Goal: Find specific page/section: Find specific page/section

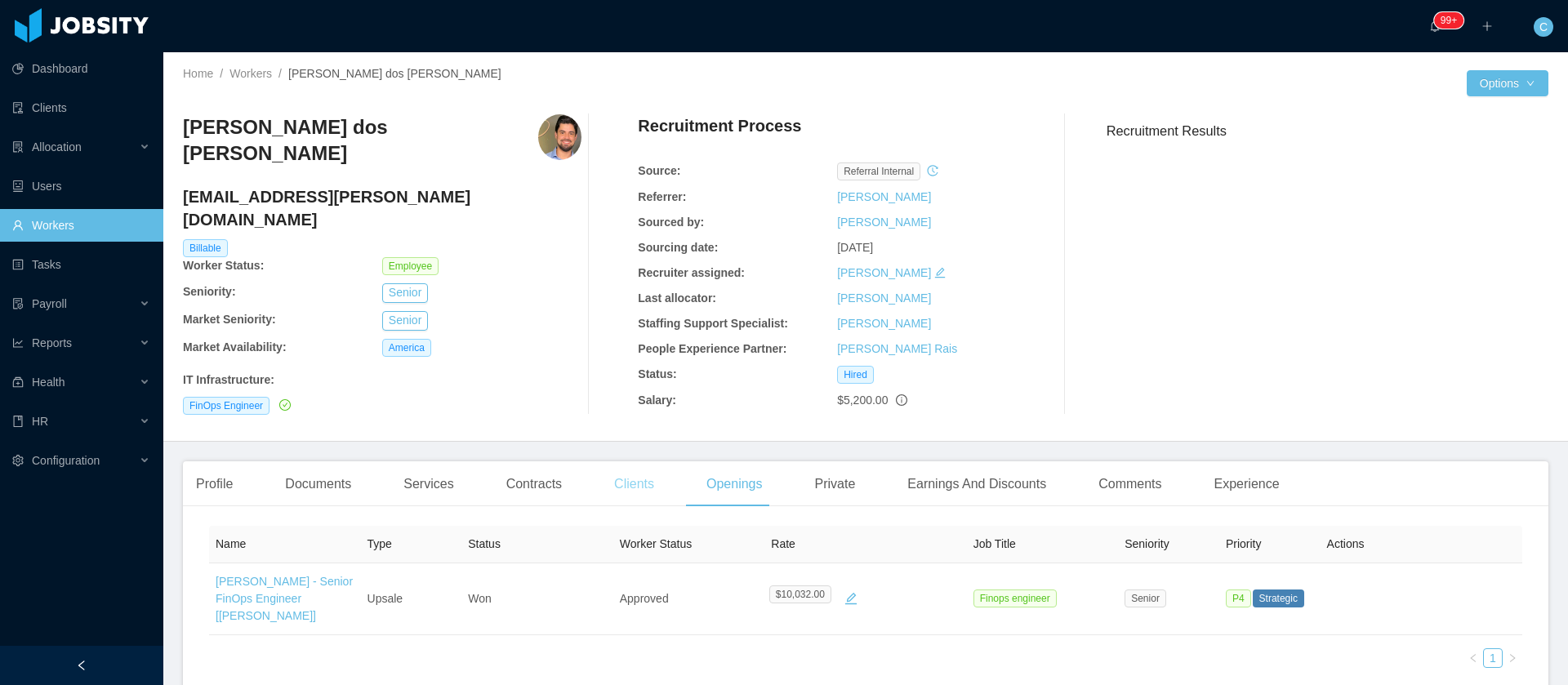
click at [601, 473] on div "Clients" at bounding box center [634, 484] width 66 height 46
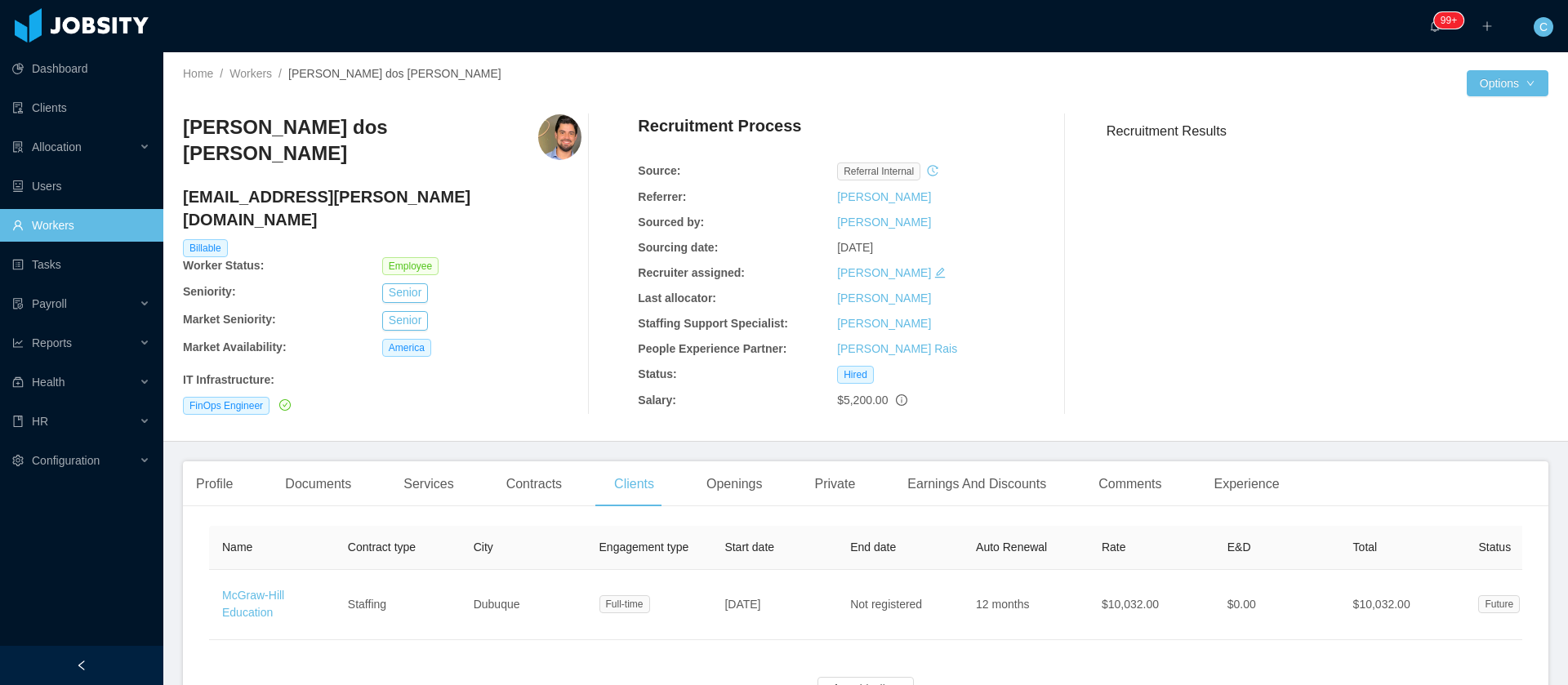
click at [474, 133] on h3 "Matheus Santoro dos Santos Correa" at bounding box center [360, 141] width 355 height 53
copy h3 "Matheus Santoro dos Santos Correa"
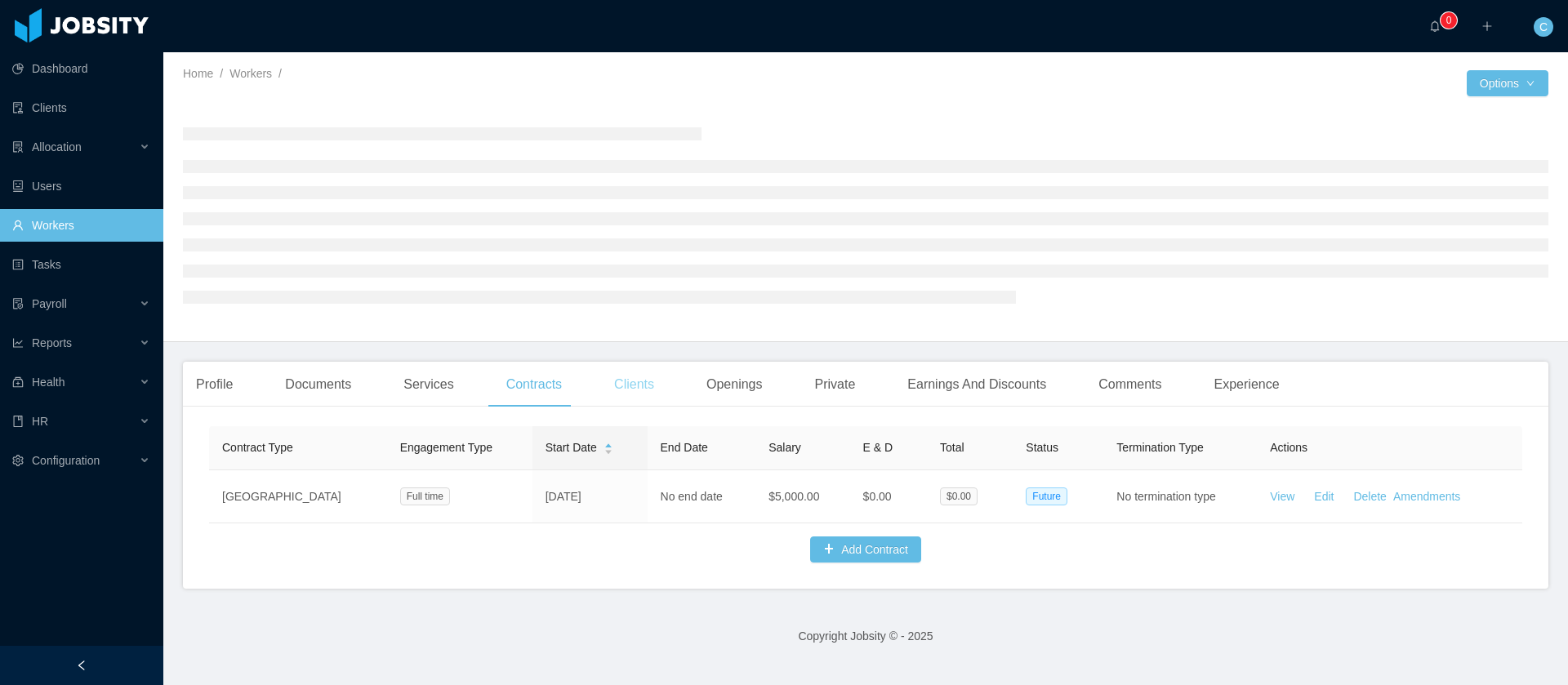
click at [656, 393] on div "Clients" at bounding box center [634, 384] width 66 height 46
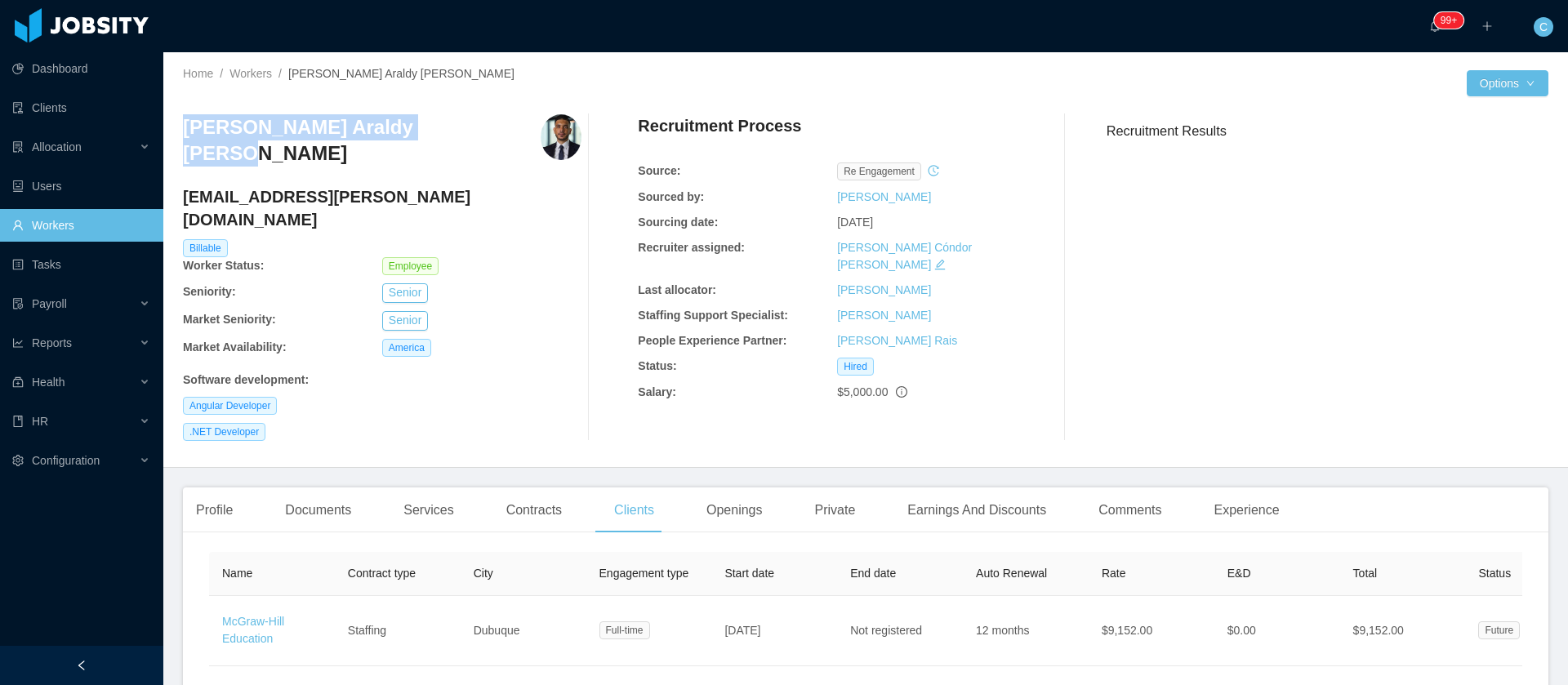
drag, startPoint x: 467, startPoint y: 129, endPoint x: 168, endPoint y: 142, distance: 299.3
click at [168, 142] on div "Home / Workers / [PERSON_NAME] Araldy [PERSON_NAME] / Options [PERSON_NAME] Ara…" at bounding box center [865, 260] width 1404 height 415
copy h3 "[PERSON_NAME] Araldy [PERSON_NAME]"
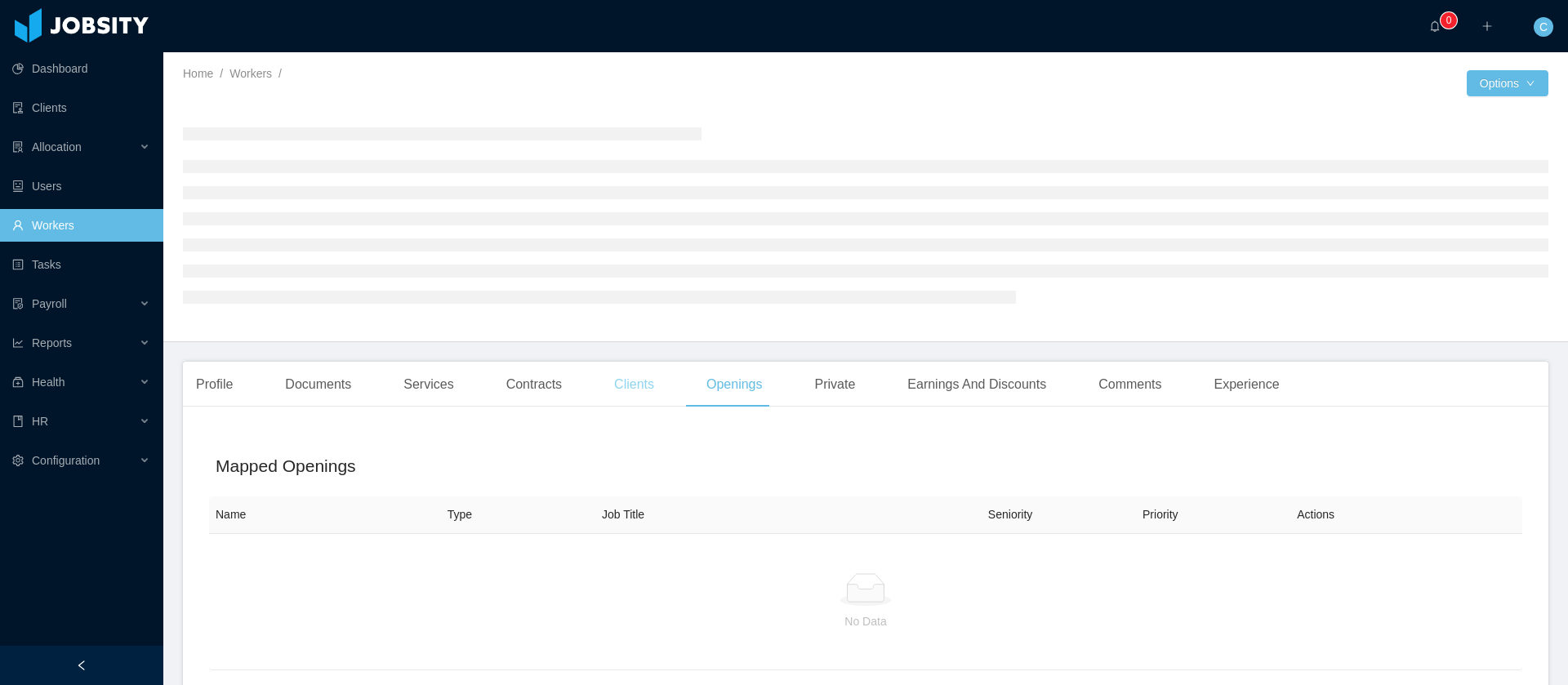
click at [636, 392] on div "Clients" at bounding box center [634, 384] width 66 height 46
click at [645, 328] on div at bounding box center [866, 214] width 1366 height 227
